Goal: Task Accomplishment & Management: Use online tool/utility

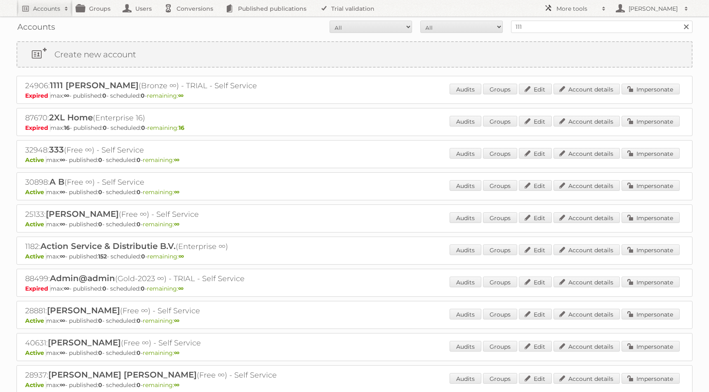
click at [569, 11] on h2 "More tools" at bounding box center [576, 9] width 41 height 8
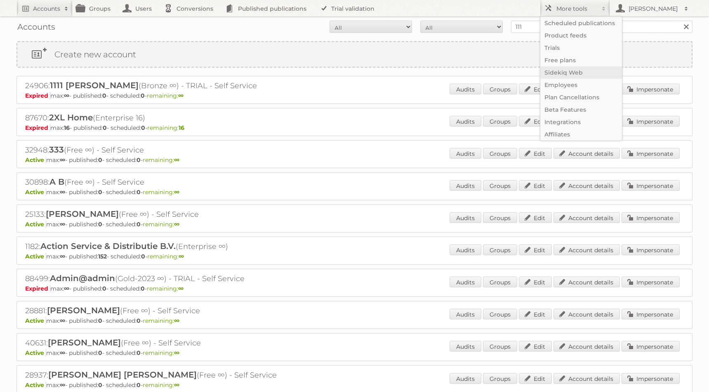
click at [588, 73] on link "Sidekiq Web" at bounding box center [581, 72] width 82 height 12
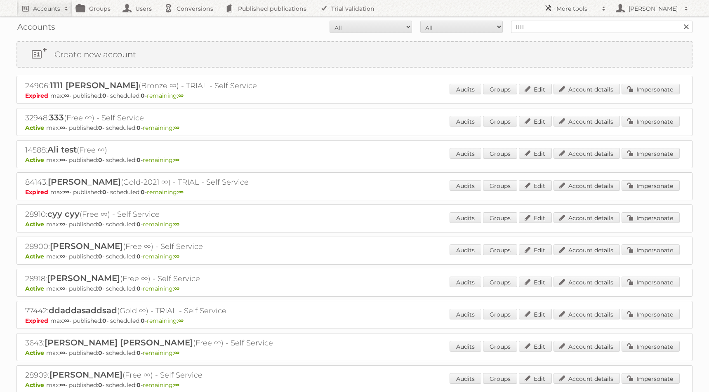
click at [576, 3] on link "More tools" at bounding box center [575, 8] width 70 height 16
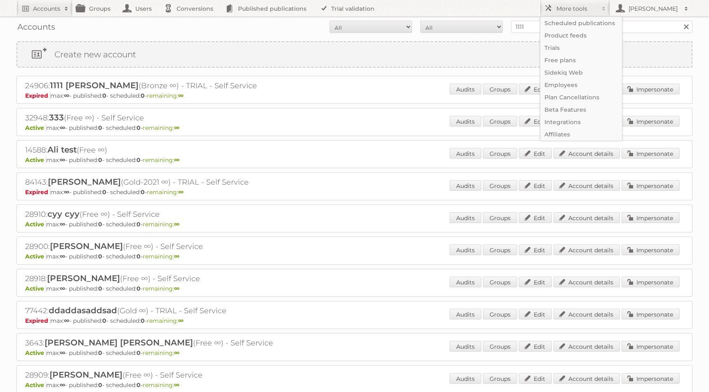
click at [466, 35] on div "Accounts All Active Expired Pending All Paid Trials Self service 1111 Search" at bounding box center [354, 26] width 676 height 21
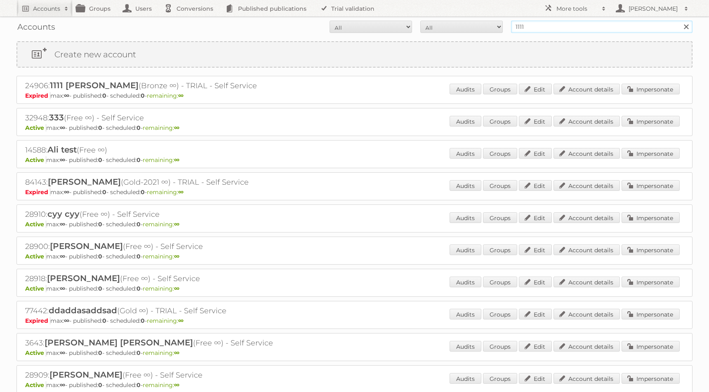
click at [550, 22] on input "1111" at bounding box center [601, 27] width 181 height 12
type input "gabor"
click at [680, 21] on input "Search" at bounding box center [686, 27] width 12 height 12
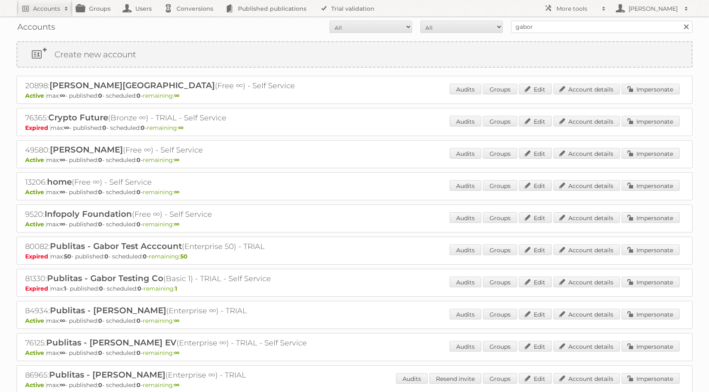
scroll to position [121, 0]
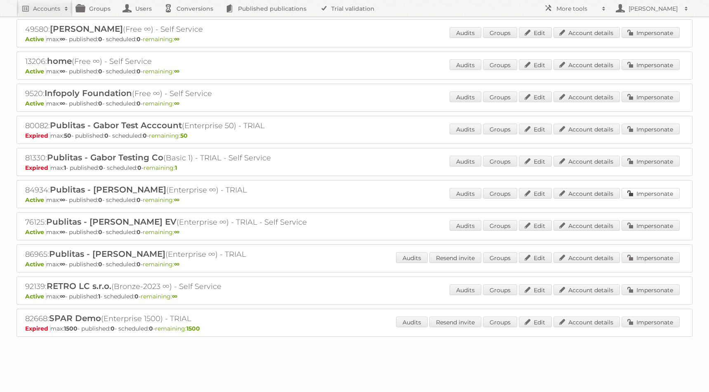
click at [643, 194] on link "Impersonate" at bounding box center [651, 193] width 58 height 11
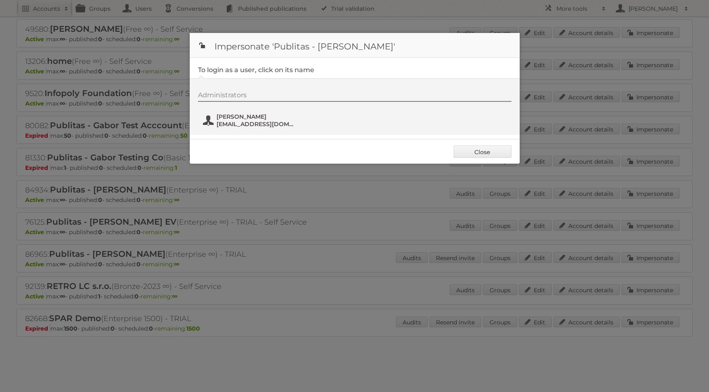
click at [268, 118] on span "Gabor Vincze" at bounding box center [257, 116] width 80 height 7
